Goal: Transaction & Acquisition: Purchase product/service

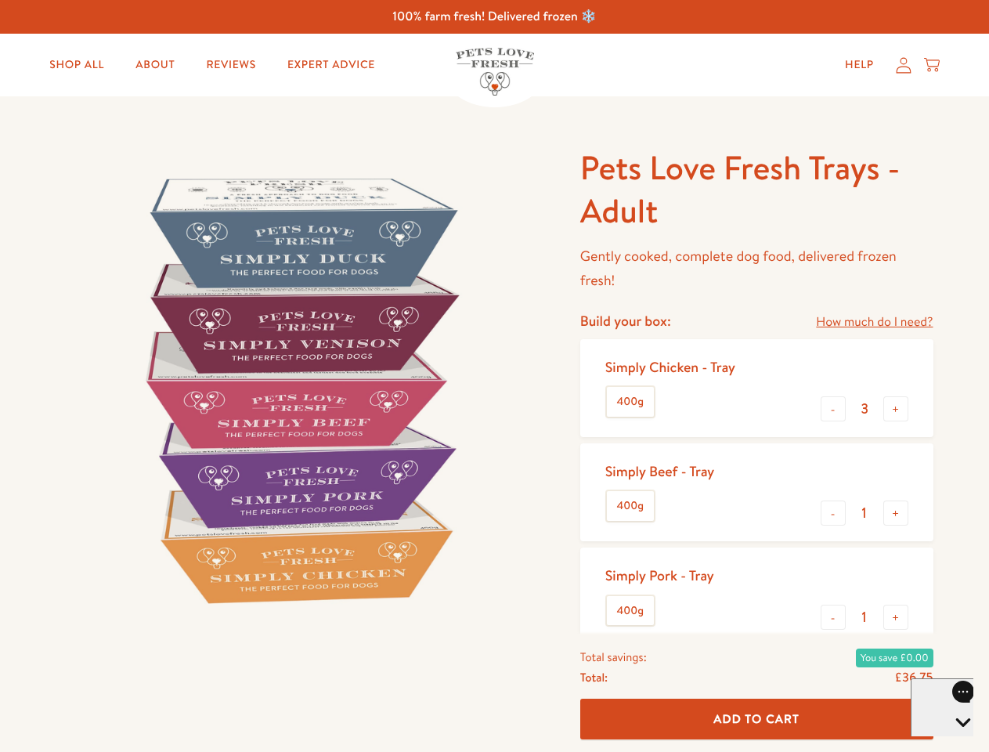
click at [494, 376] on img at bounding box center [299, 389] width 486 height 486
click at [874, 322] on link "How much do I need?" at bounding box center [874, 322] width 117 height 21
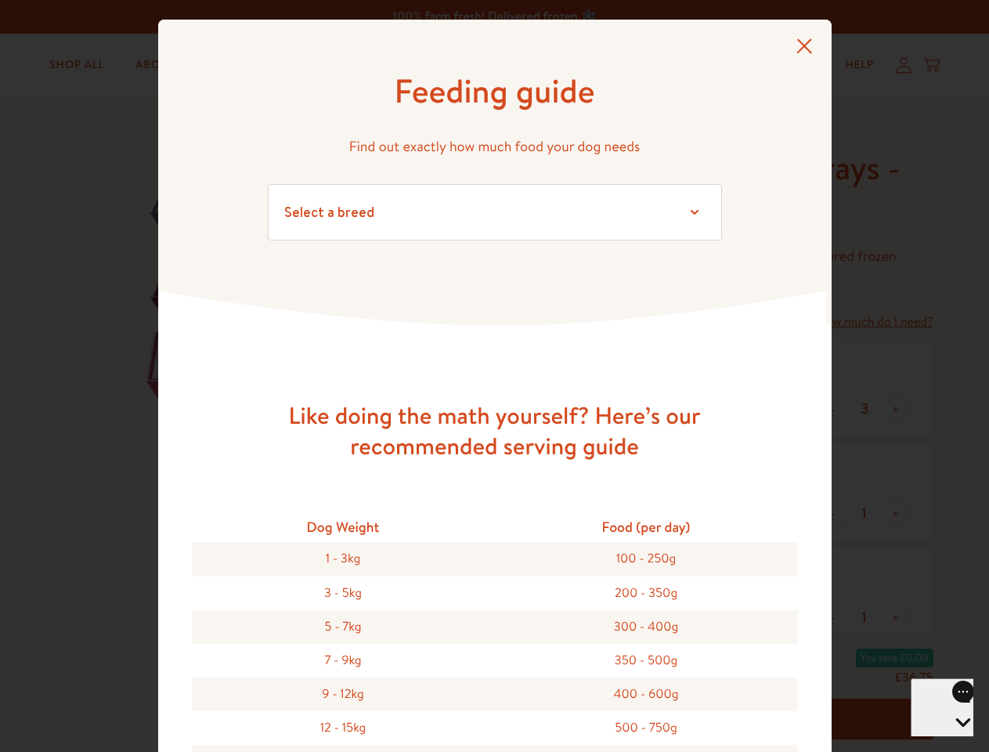
click at [833, 409] on div "Feeding guide Find out exactly how much food your dog needs Select a breed Affe…" at bounding box center [494, 376] width 989 height 752
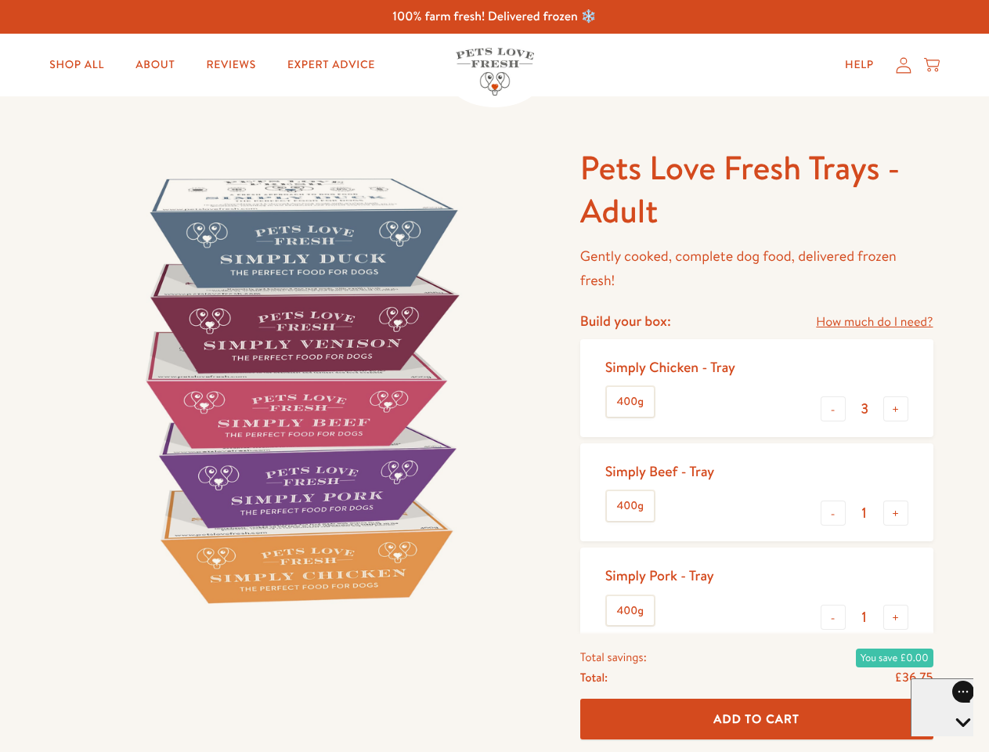
click at [896, 409] on button "+" at bounding box center [895, 408] width 25 height 25
type input "4"
click at [833, 513] on button "-" at bounding box center [833, 512] width 25 height 25
click at [896, 513] on button "+" at bounding box center [895, 512] width 25 height 25
type input "1"
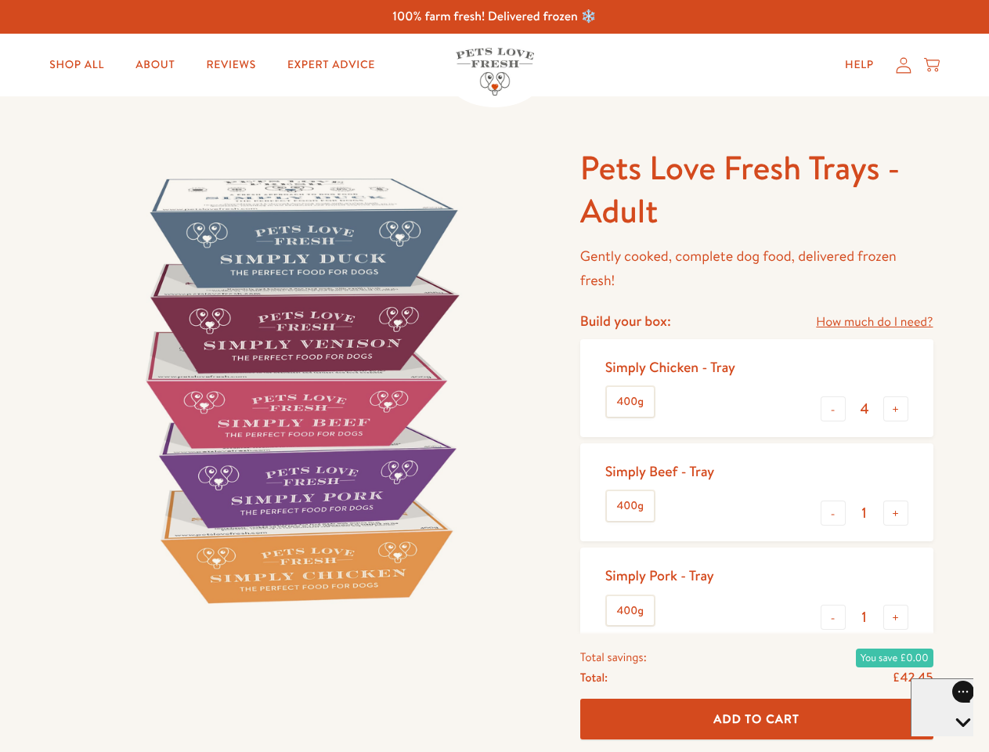
click at [833, 617] on button "-" at bounding box center [833, 616] width 25 height 25
click at [896, 617] on button "+" at bounding box center [895, 616] width 25 height 25
type input "1"
click at [756, 719] on span "Add To Cart" at bounding box center [756, 718] width 86 height 16
click at [955, 741] on icon "Open gorgias live chat" at bounding box center [962, 748] width 15 height 15
